Goal: Information Seeking & Learning: Learn about a topic

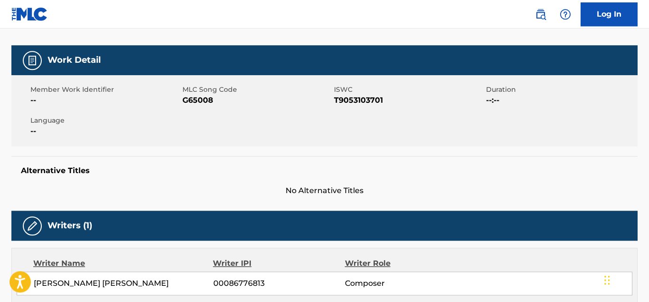
scroll to position [131, 0]
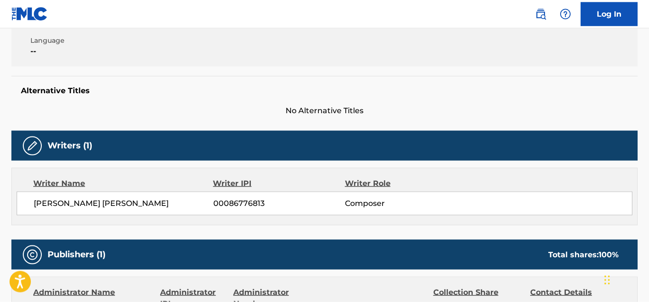
scroll to position [200, 0]
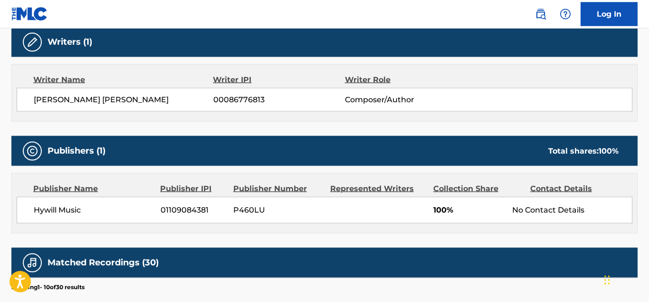
scroll to position [312, 0]
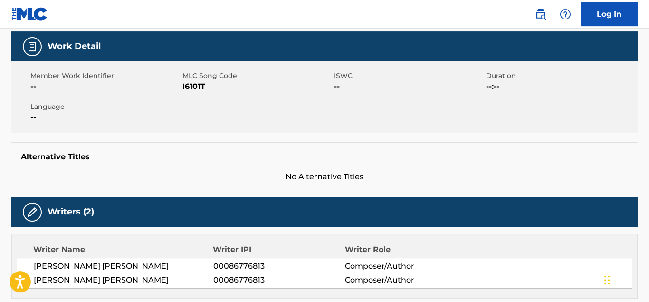
scroll to position [122, 0]
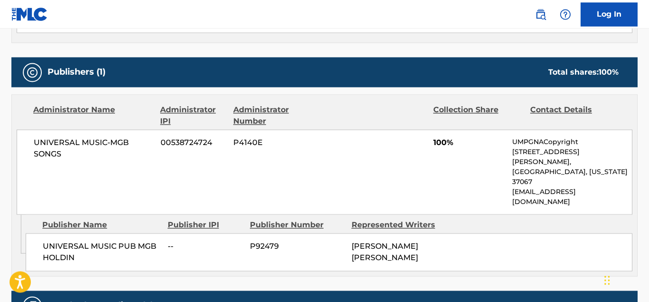
scroll to position [441, 0]
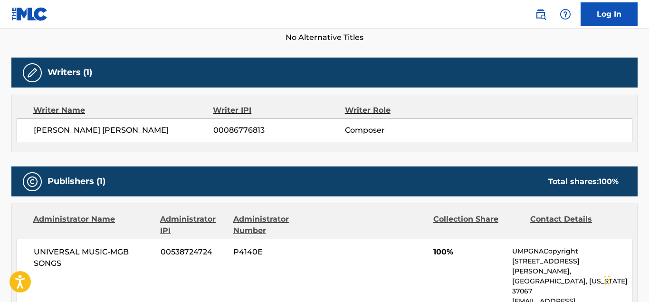
scroll to position [267, 0]
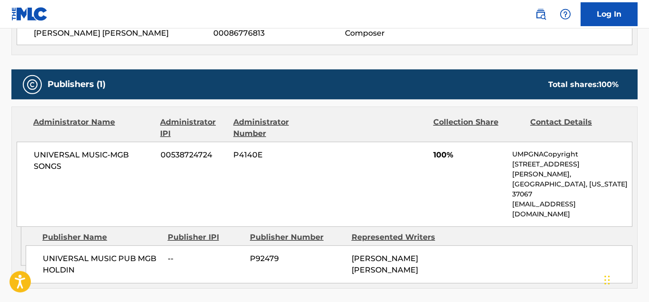
scroll to position [378, 0]
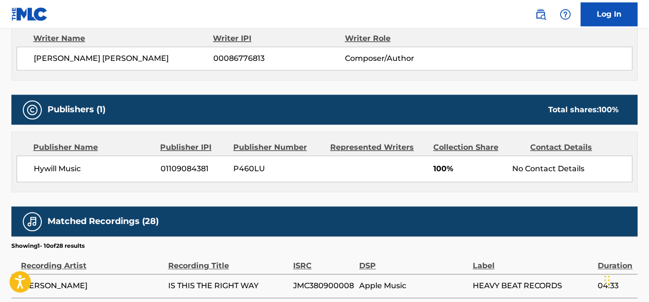
scroll to position [347, 0]
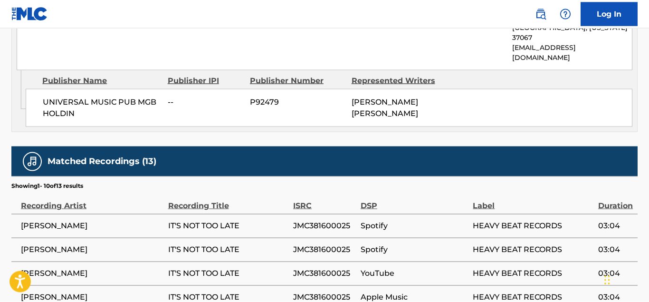
scroll to position [635, 0]
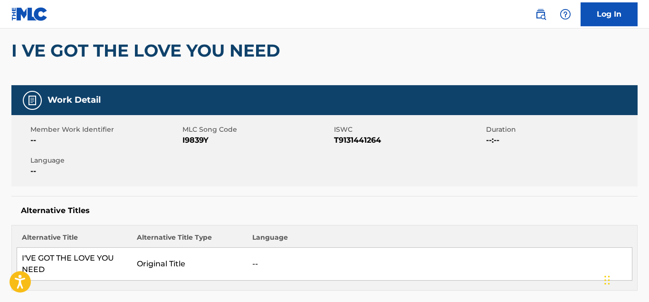
scroll to position [79, 0]
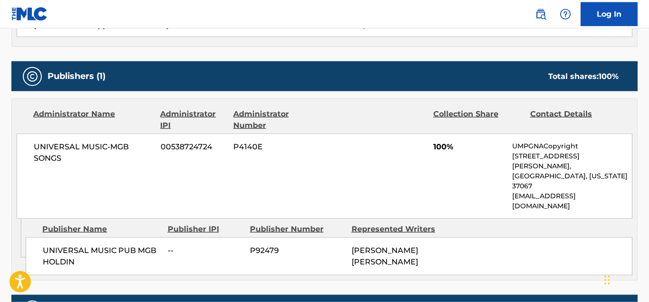
scroll to position [383, 0]
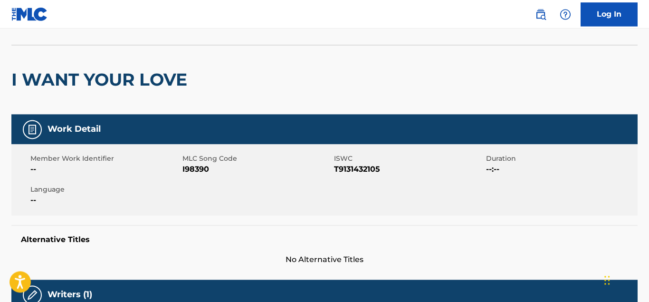
scroll to position [50, 0]
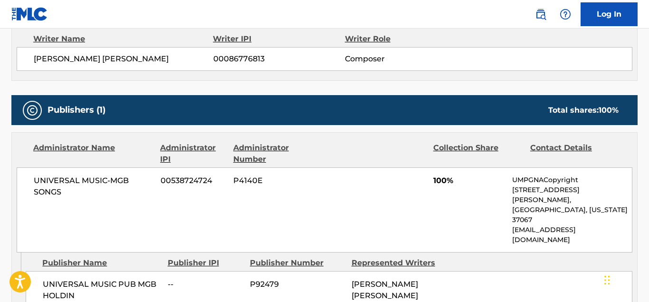
scroll to position [395, 0]
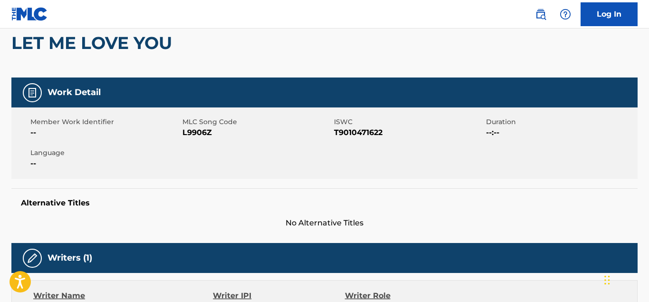
scroll to position [79, 0]
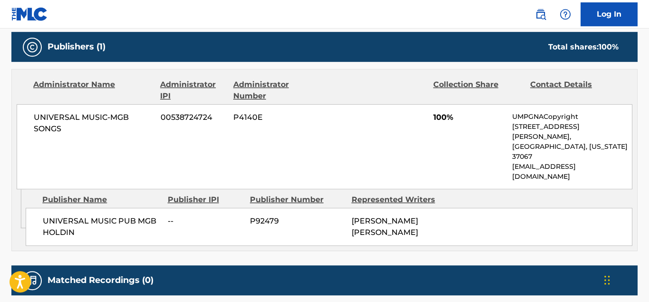
scroll to position [415, 0]
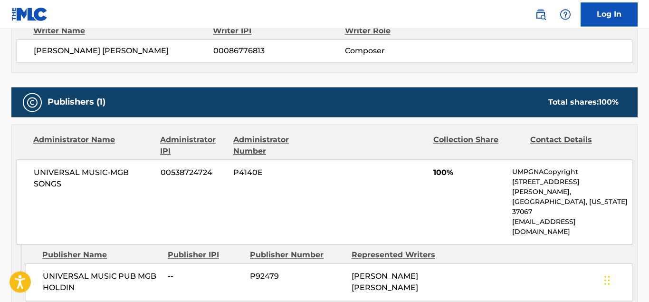
scroll to position [362, 0]
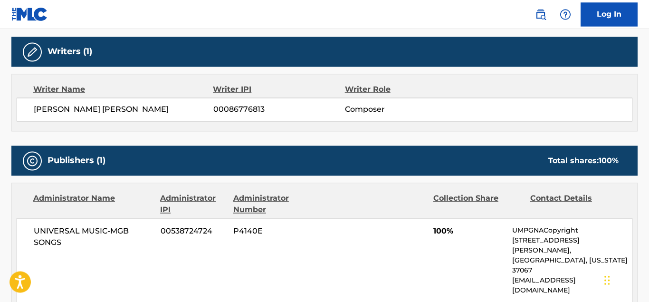
scroll to position [320, 0]
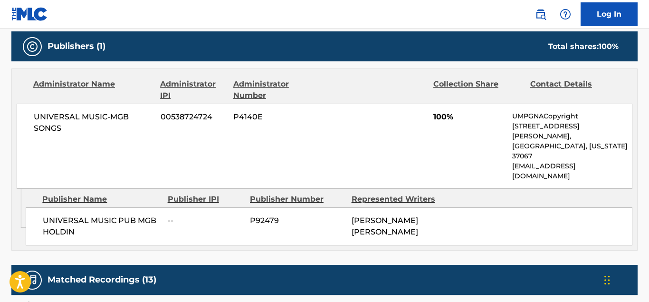
scroll to position [431, 0]
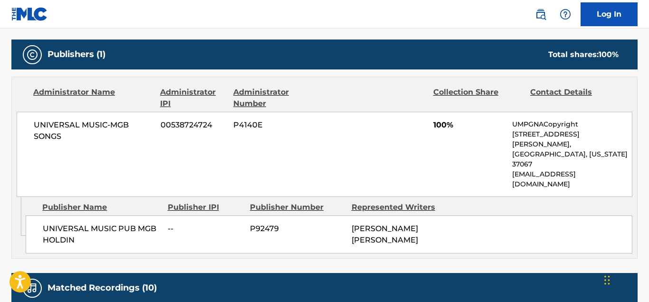
scroll to position [410, 0]
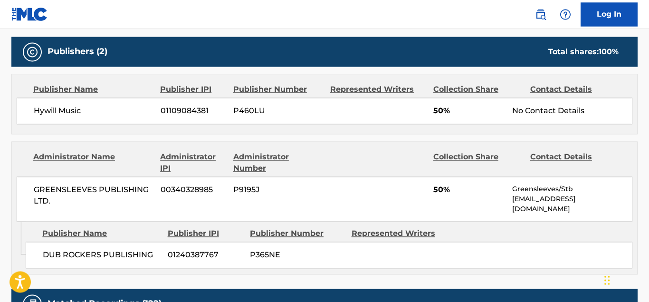
scroll to position [417, 0]
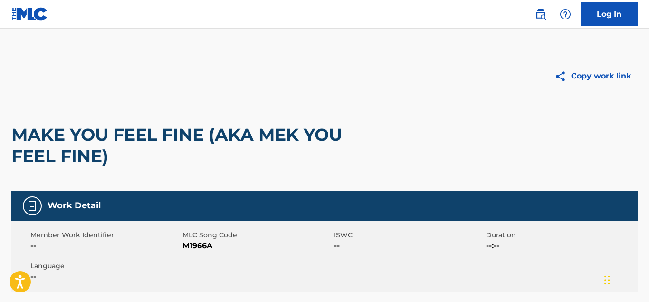
click at [219, 134] on h2 "MAKE YOU FEEL FINE (AKA MEK YOU FEEL FINE)" at bounding box center [199, 145] width 376 height 43
drag, startPoint x: 212, startPoint y: 135, endPoint x: 225, endPoint y: 137, distance: 12.6
click at [225, 137] on h2 "MAKE YOU FEEL FINE (AKA MEK YOU FEEL FINE)" at bounding box center [199, 145] width 376 height 43
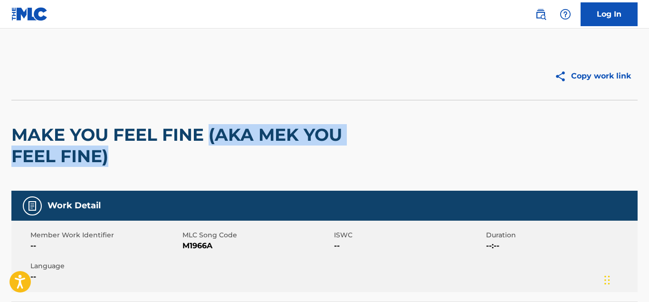
drag, startPoint x: 211, startPoint y: 136, endPoint x: 294, endPoint y: 151, distance: 83.9
click at [294, 151] on h2 "MAKE YOU FEEL FINE (AKA MEK YOU FEEL FINE)" at bounding box center [199, 145] width 376 height 43
copy h2 "(AKA MEK YOU FEEL FINE)"
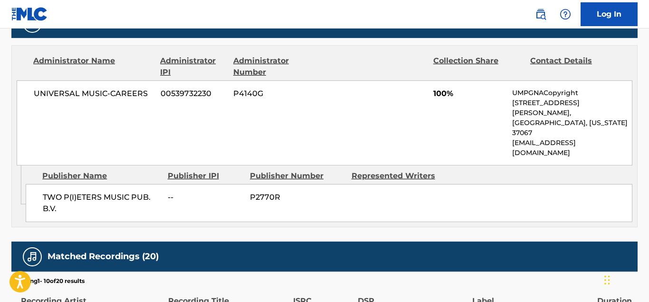
scroll to position [469, 0]
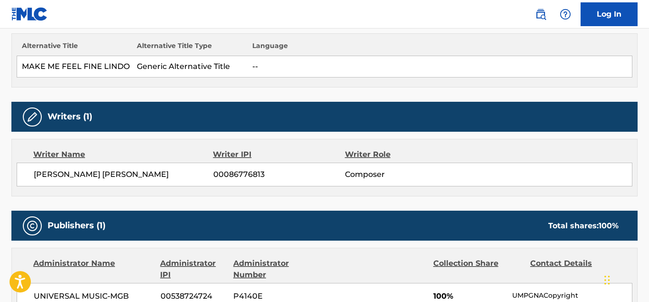
scroll to position [265, 0]
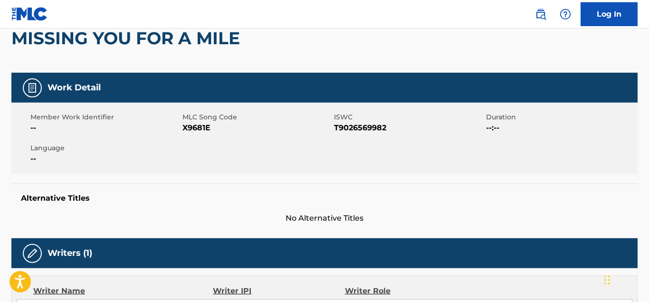
scroll to position [71, 0]
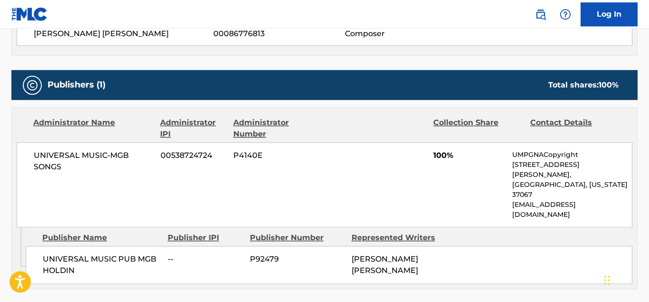
scroll to position [378, 0]
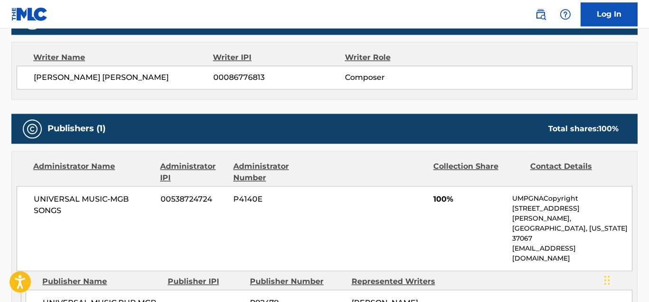
scroll to position [338, 0]
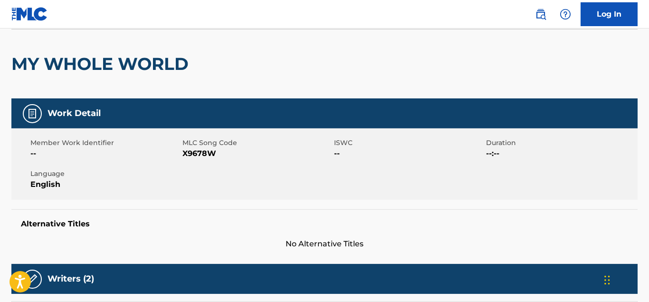
scroll to position [61, 0]
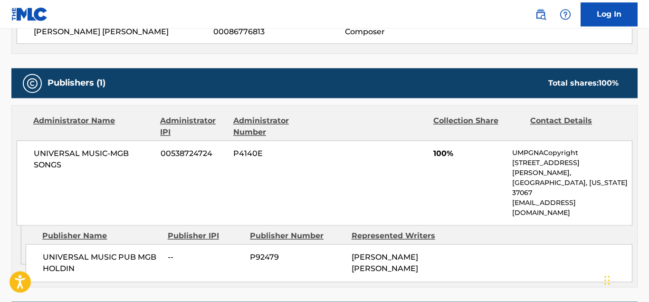
scroll to position [381, 0]
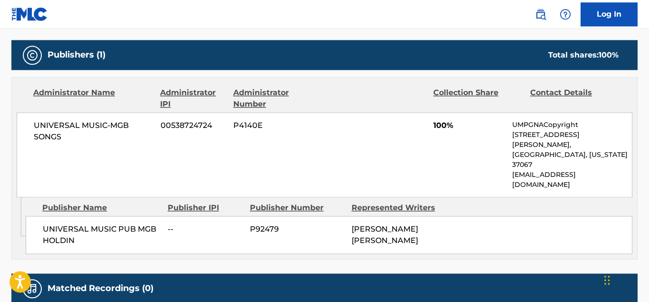
scroll to position [406, 0]
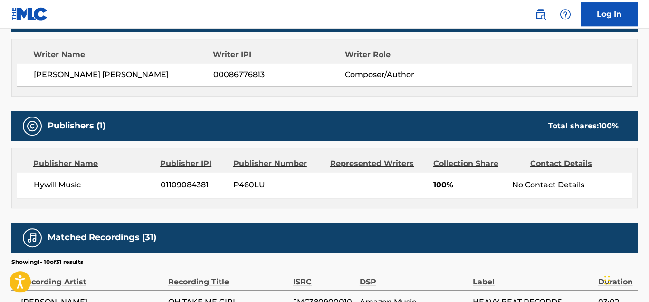
scroll to position [319, 0]
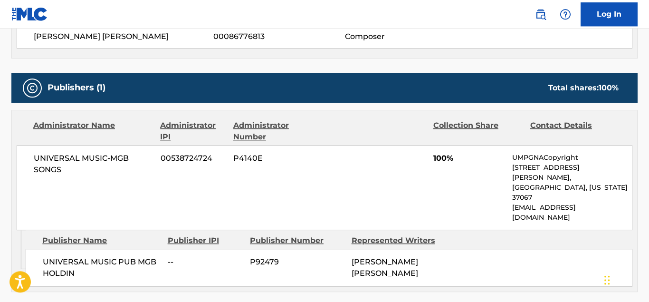
scroll to position [371, 0]
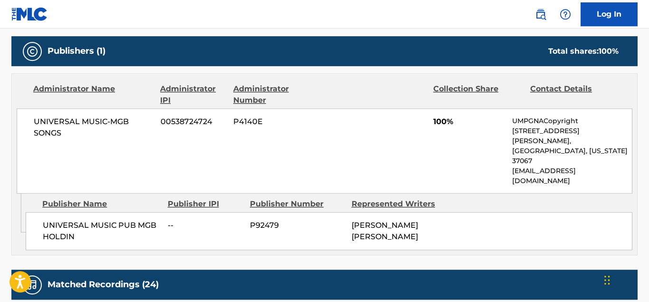
scroll to position [408, 0]
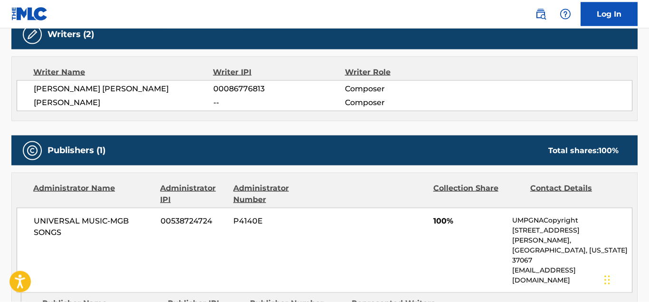
scroll to position [281, 0]
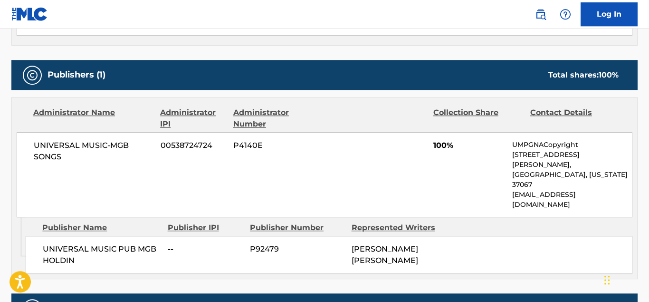
scroll to position [387, 0]
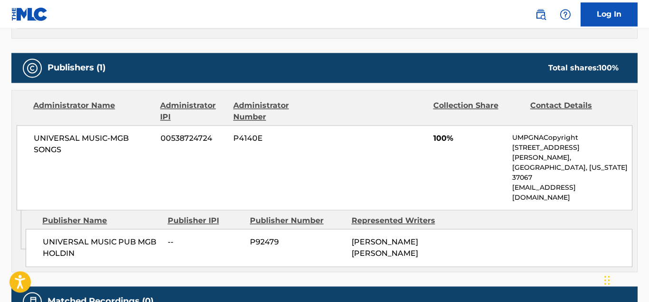
scroll to position [403, 0]
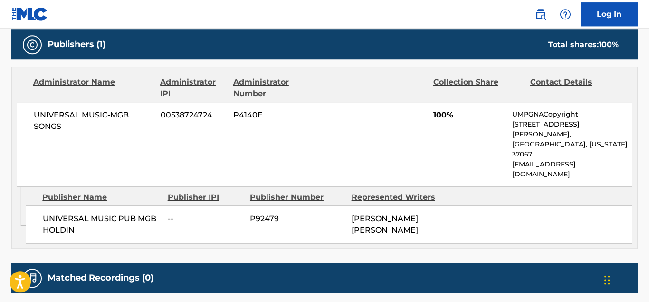
scroll to position [423, 0]
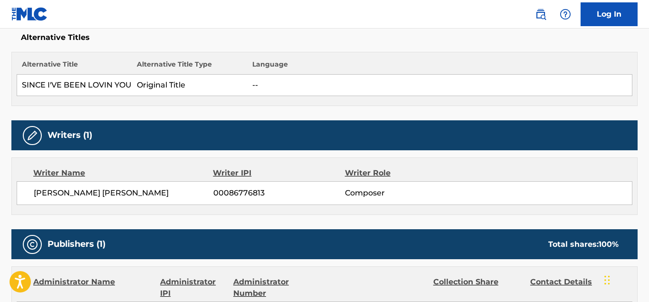
scroll to position [508, 0]
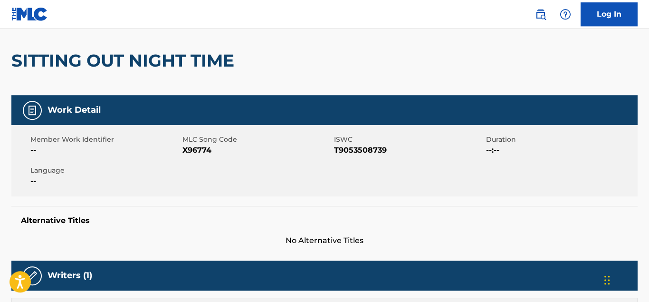
scroll to position [72, 0]
